Goal: Navigation & Orientation: Go to known website

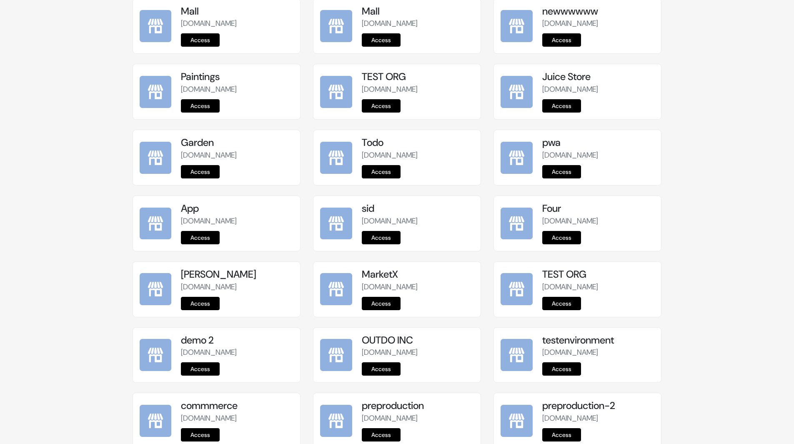
scroll to position [923, 0]
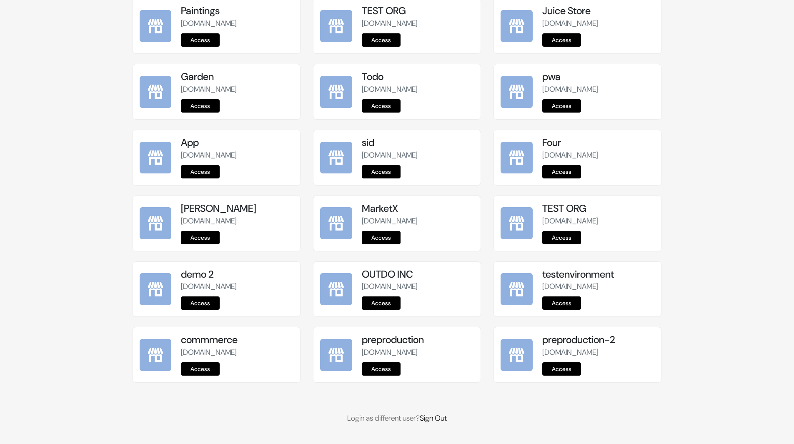
click at [395, 367] on link "Access" at bounding box center [381, 368] width 39 height 13
